Goal: Task Accomplishment & Management: Manage account settings

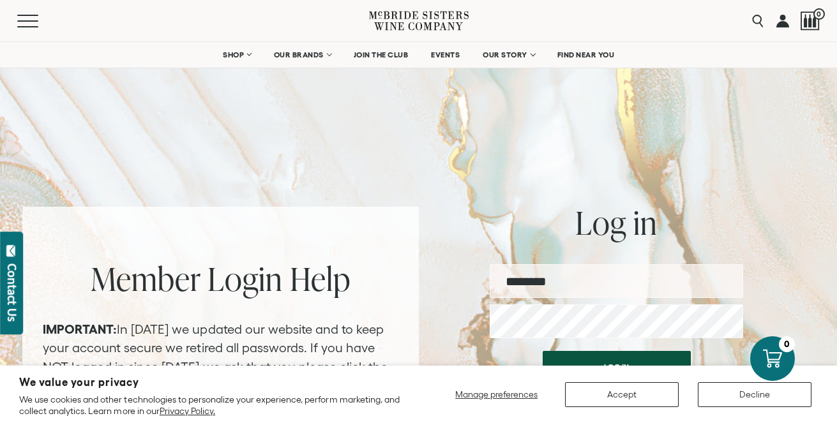
click at [585, 282] on input "email" at bounding box center [616, 281] width 253 height 34
type input "**********"
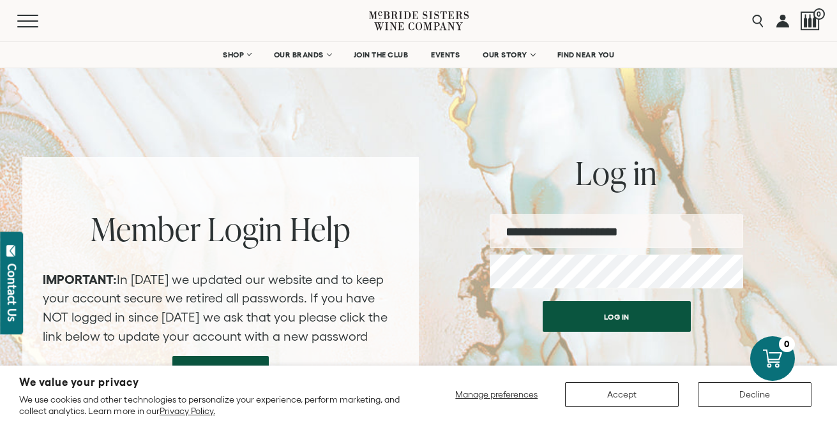
scroll to position [51, 0]
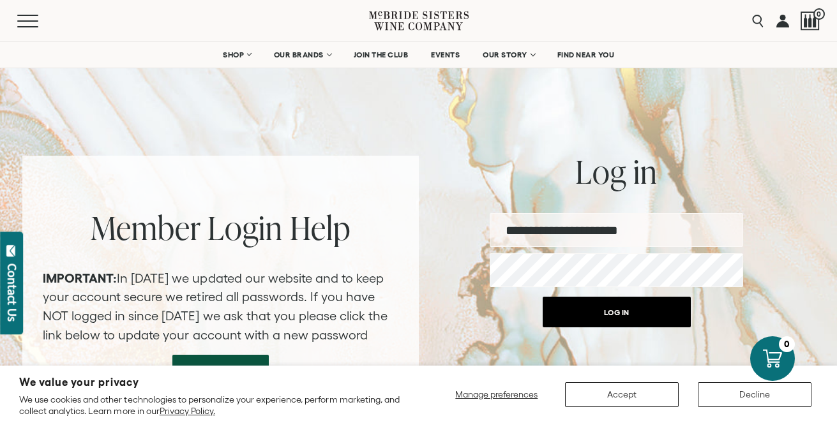
click at [600, 321] on button "Log in" at bounding box center [617, 312] width 148 height 31
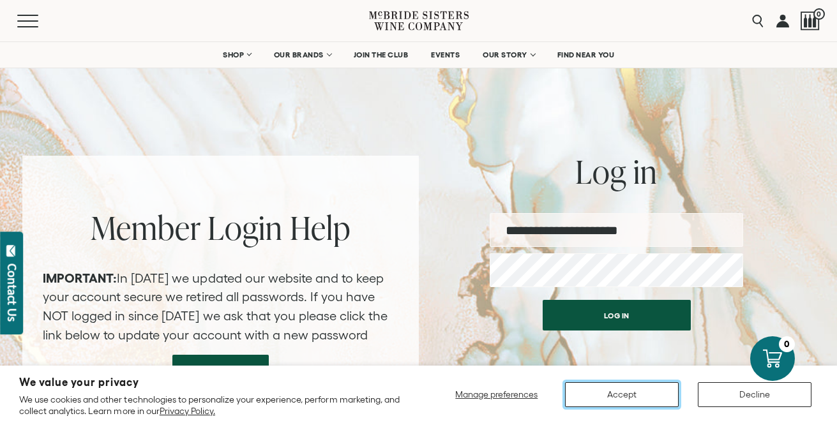
click at [625, 394] on button "Accept" at bounding box center [622, 394] width 114 height 25
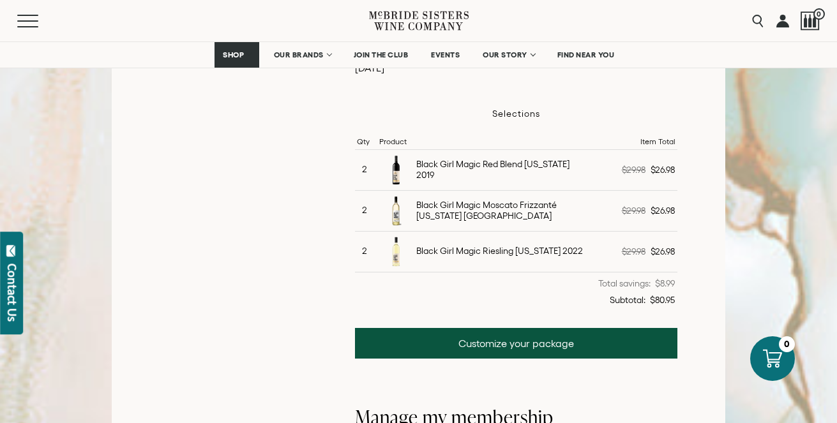
scroll to position [658, 0]
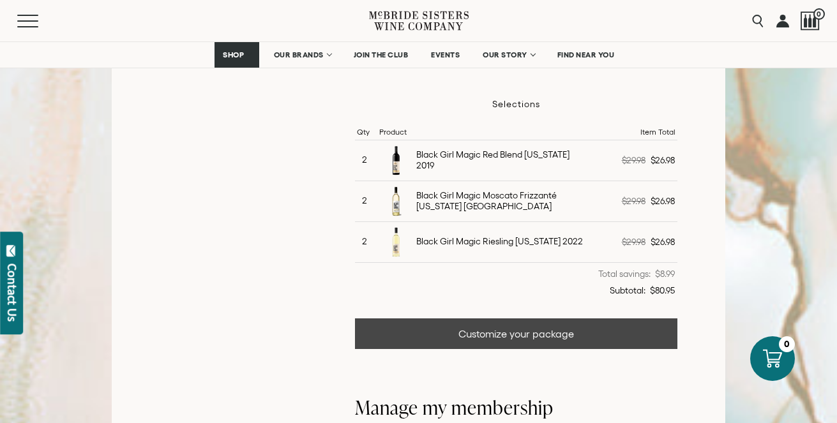
click at [534, 336] on link "Customize your package" at bounding box center [516, 334] width 322 height 31
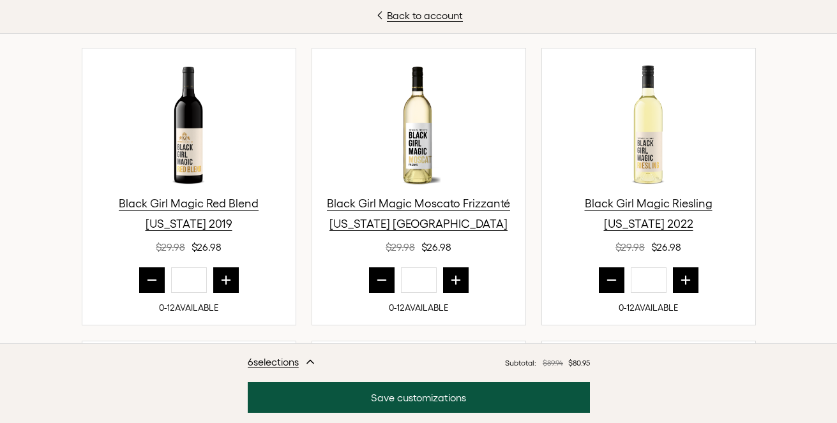
scroll to position [451, 0]
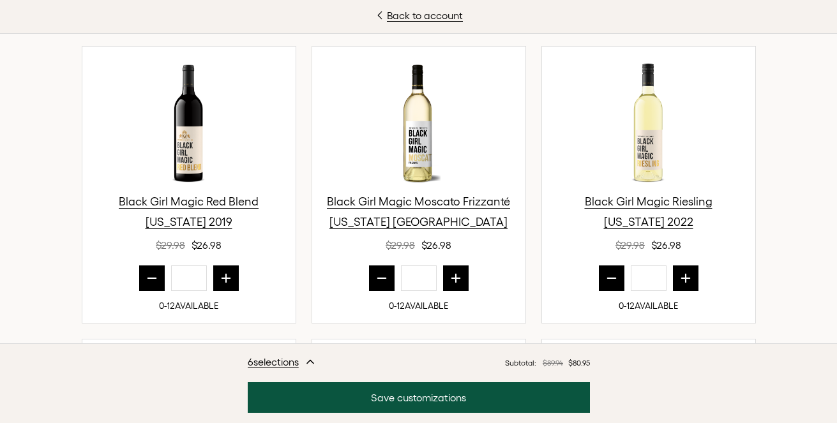
click at [377, 280] on icon "prior quantity" at bounding box center [381, 278] width 13 height 13
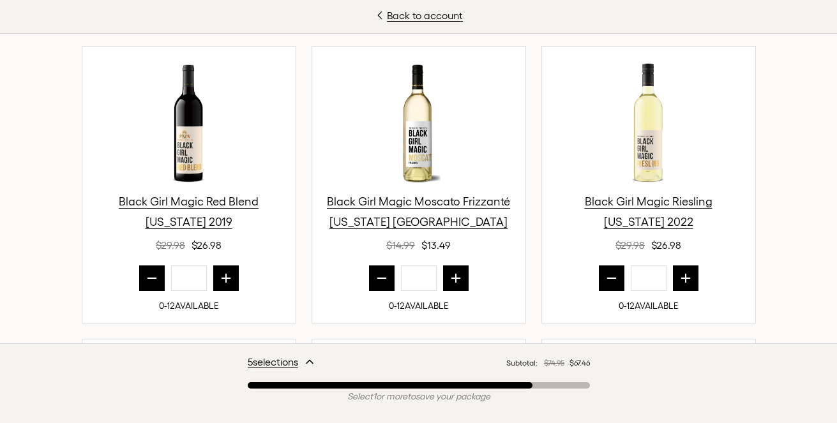
click at [377, 280] on icon "prior quantity" at bounding box center [381, 278] width 13 height 13
type input "*"
click at [607, 275] on icon "prior quantity" at bounding box center [611, 278] width 13 height 13
type input "*"
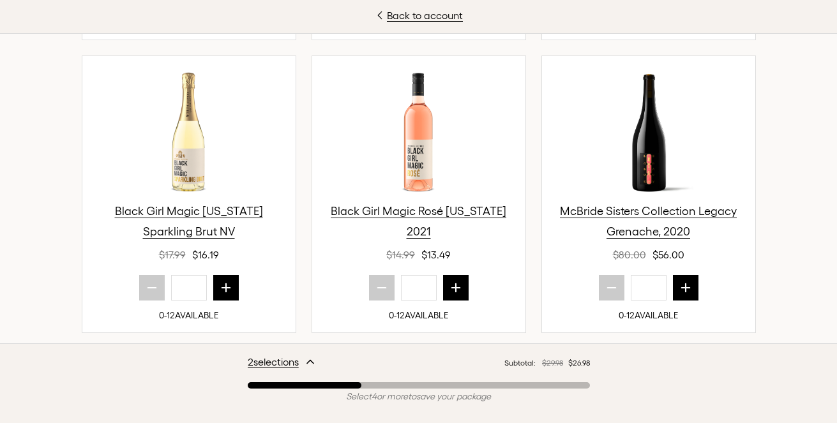
scroll to position [759, 0]
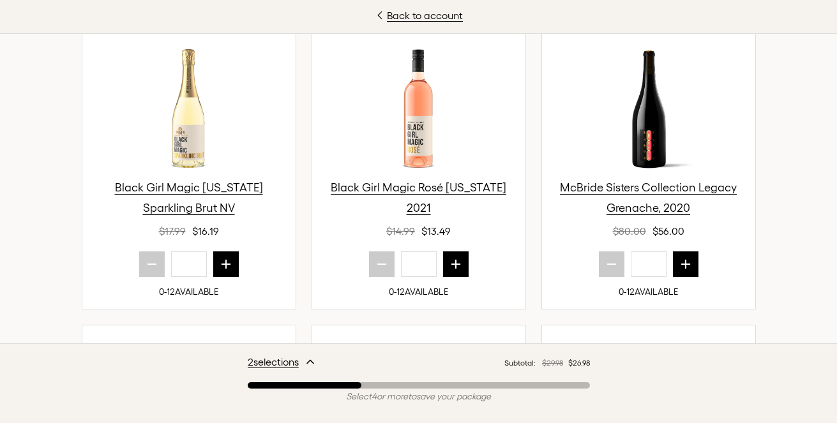
click at [454, 263] on icon "next quantity" at bounding box center [455, 264] width 13 height 13
type input "*"
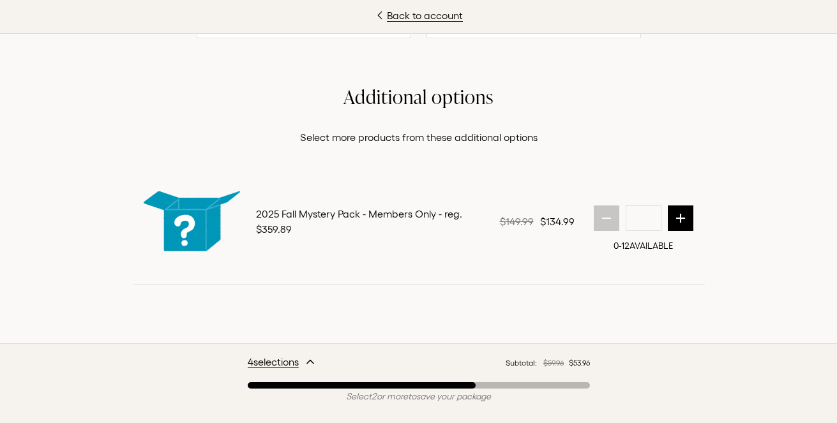
scroll to position [1696, 0]
click at [682, 215] on icon "next quantity" at bounding box center [680, 218] width 13 height 13
click at [606, 218] on icon "prior quantity" at bounding box center [606, 218] width 8 height 0
click at [681, 212] on icon "next quantity" at bounding box center [680, 218] width 13 height 13
type input "*"
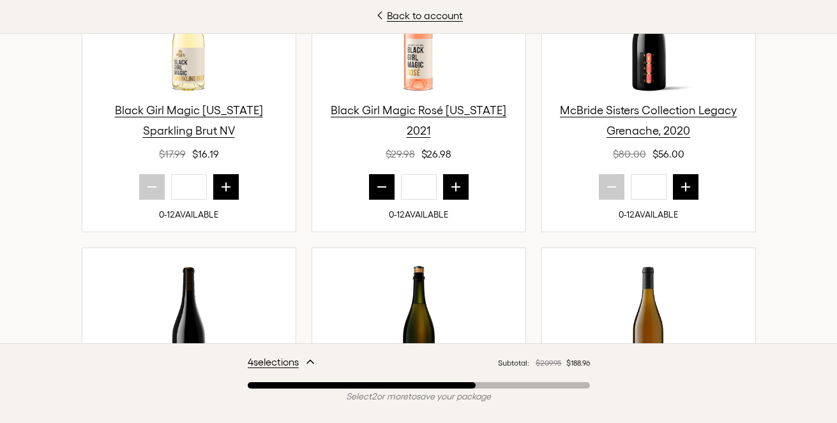
scroll to position [801, 0]
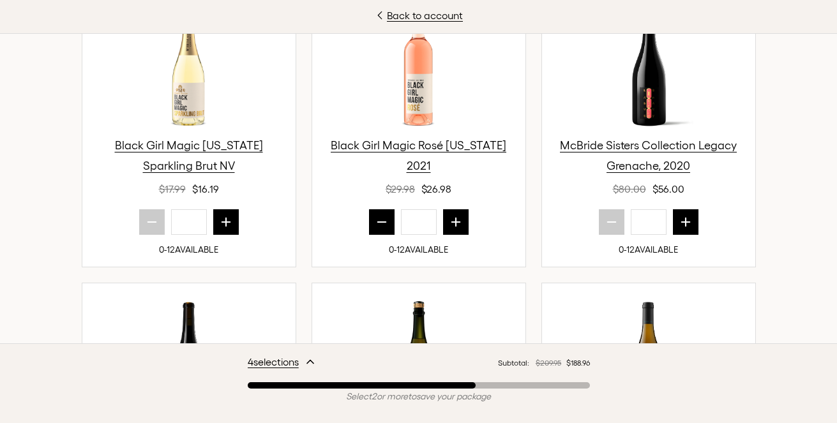
click at [460, 224] on icon "next quantity" at bounding box center [455, 222] width 13 height 13
type input "*"
click at [226, 222] on icon "next quantity" at bounding box center [226, 222] width 8 height 8
type input "*"
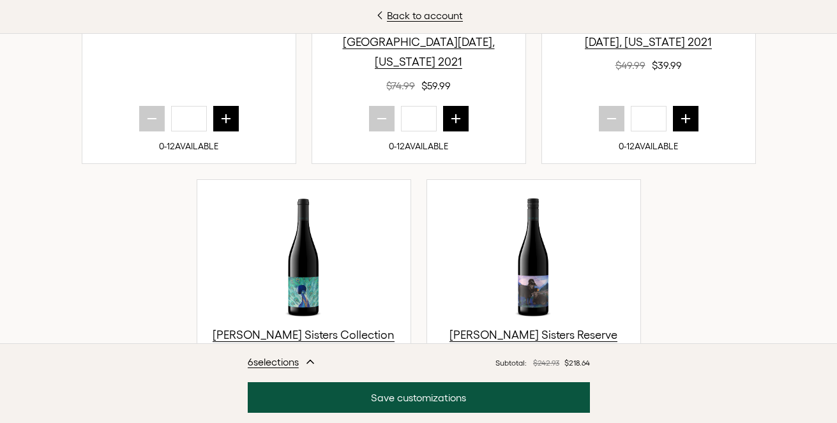
scroll to position [1265, 0]
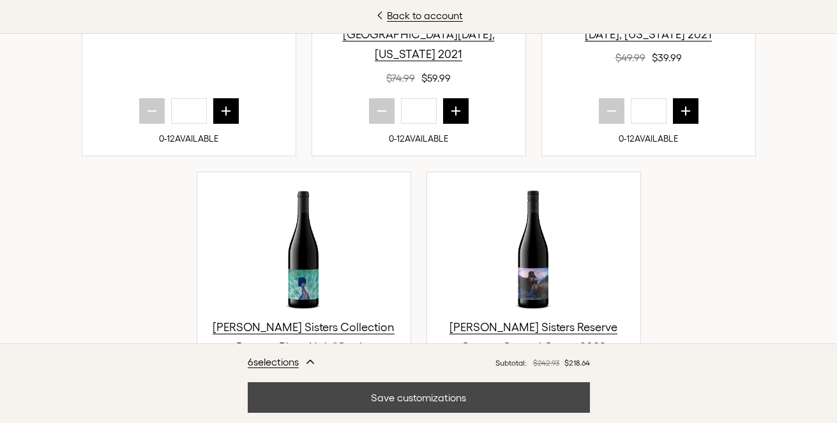
click at [394, 396] on button "Save customizations" at bounding box center [419, 397] width 342 height 31
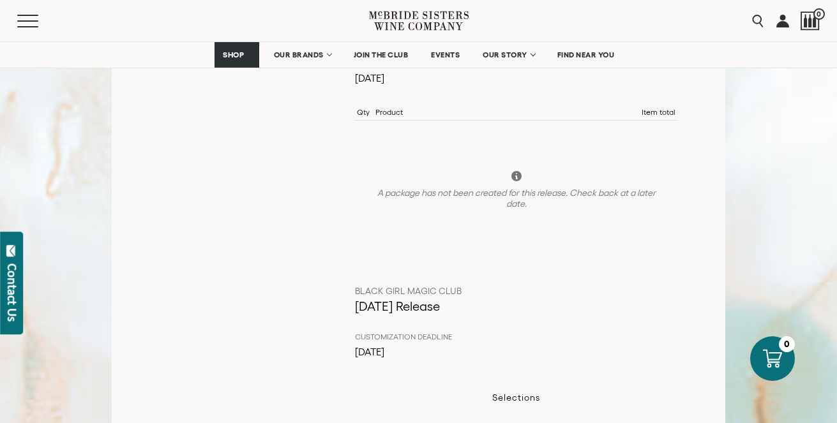
scroll to position [363, 0]
